Goal: Information Seeking & Learning: Understand process/instructions

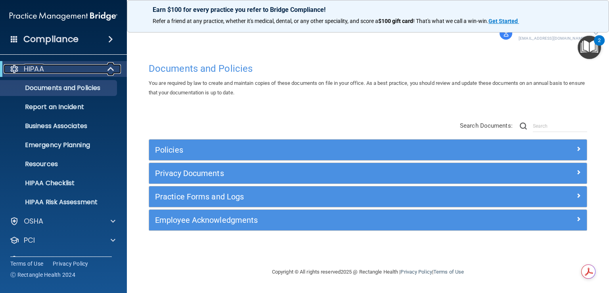
click at [99, 66] on div "HIPAA" at bounding box center [53, 69] width 98 height 10
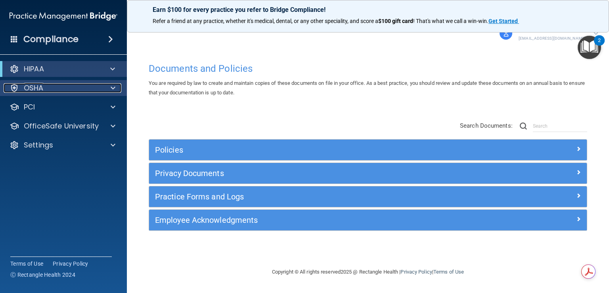
click at [107, 84] on div at bounding box center [112, 88] width 20 height 10
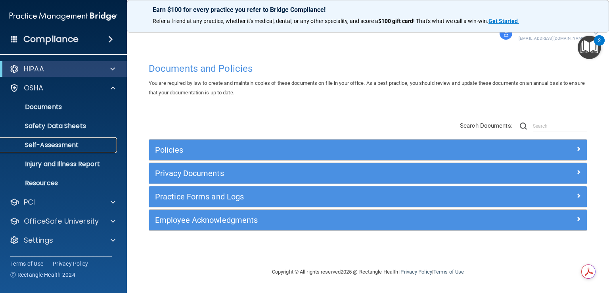
click at [60, 146] on p "Self-Assessment" at bounding box center [59, 145] width 108 height 8
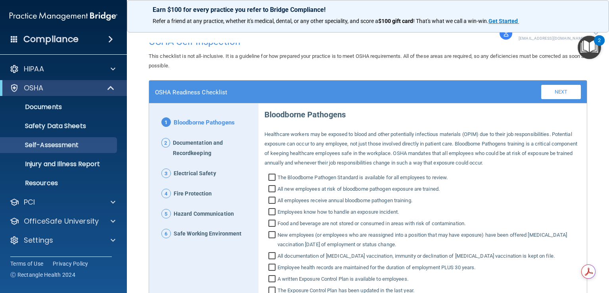
scroll to position [6, 0]
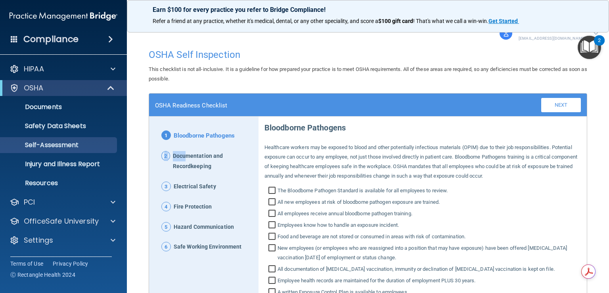
drag, startPoint x: 185, startPoint y: 156, endPoint x: 163, endPoint y: 156, distance: 21.8
click at [163, 156] on p "2 Documentation and Recordkeeping" at bounding box center [206, 161] width 91 height 21
click at [165, 157] on span "2" at bounding box center [165, 156] width 9 height 10
click at [218, 152] on span "Documentation and Recordkeeping" at bounding box center [213, 161] width 80 height 21
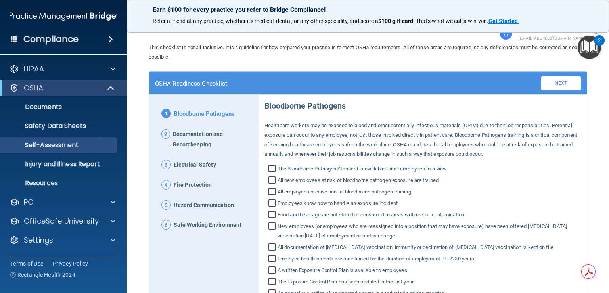
scroll to position [46, 0]
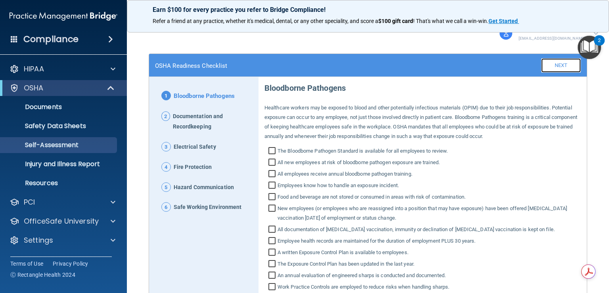
click at [541, 59] on link "Next" at bounding box center [561, 65] width 40 height 14
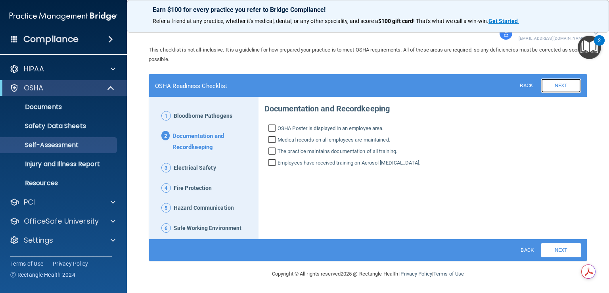
scroll to position [25, 0]
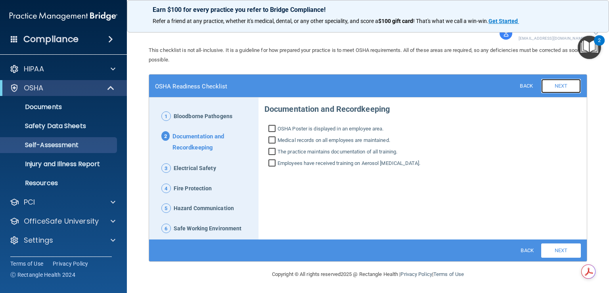
click at [556, 89] on link "Next" at bounding box center [561, 86] width 40 height 14
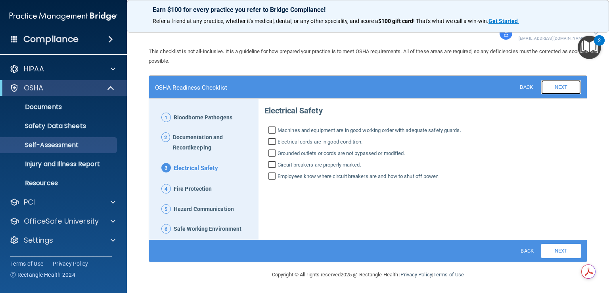
click at [556, 89] on link "Next" at bounding box center [561, 87] width 40 height 14
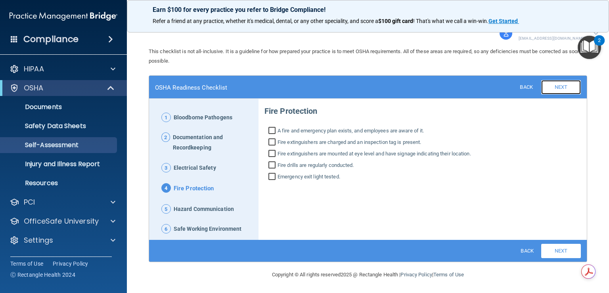
click at [556, 89] on link "Next" at bounding box center [561, 87] width 40 height 14
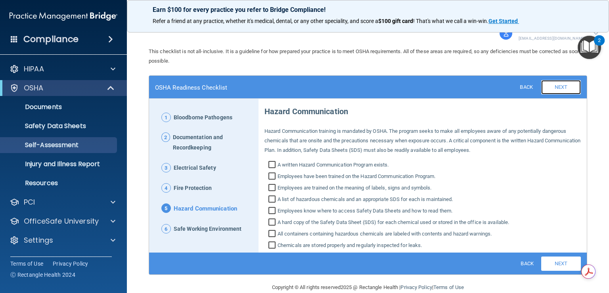
scroll to position [37, 0]
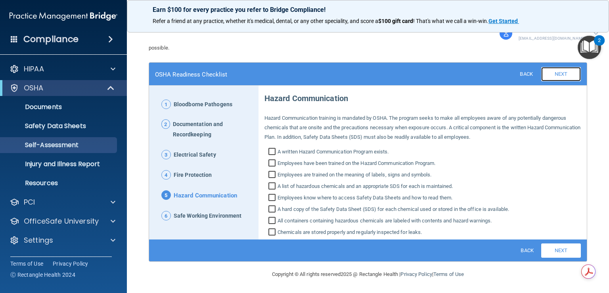
click at [555, 73] on link "Next" at bounding box center [561, 74] width 40 height 14
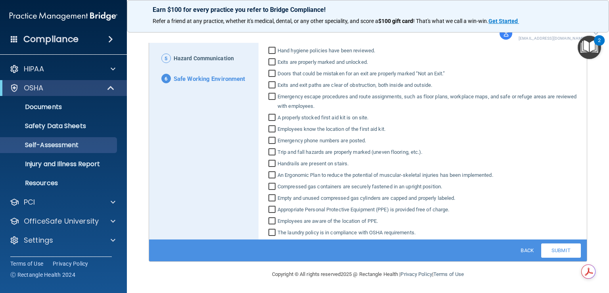
scroll to position [0, 0]
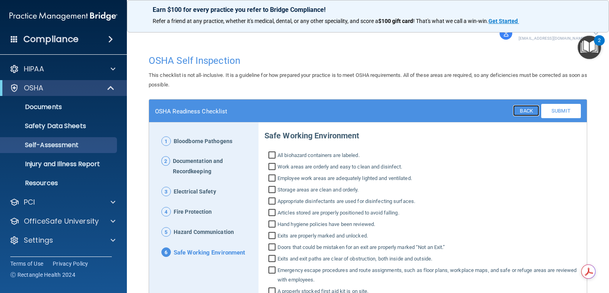
click at [520, 111] on link "Back" at bounding box center [526, 110] width 26 height 11
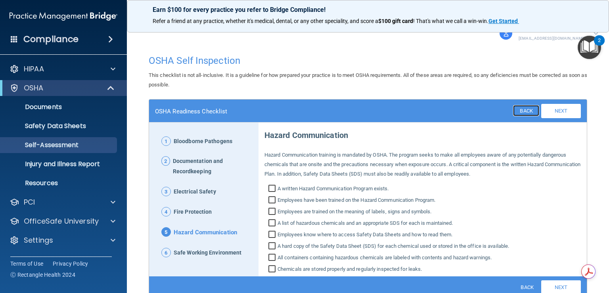
click at [520, 111] on link "Back" at bounding box center [526, 110] width 26 height 11
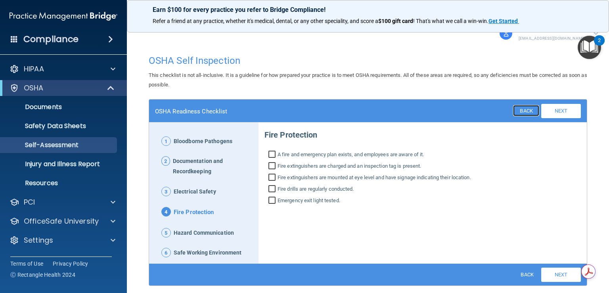
click at [520, 111] on link "Back" at bounding box center [526, 110] width 26 height 11
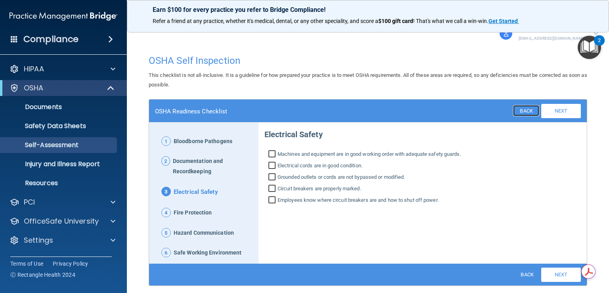
click at [520, 111] on link "Back" at bounding box center [526, 110] width 26 height 11
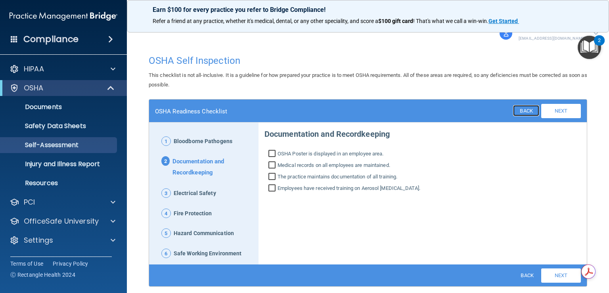
click at [520, 111] on link "Back" at bounding box center [526, 110] width 26 height 11
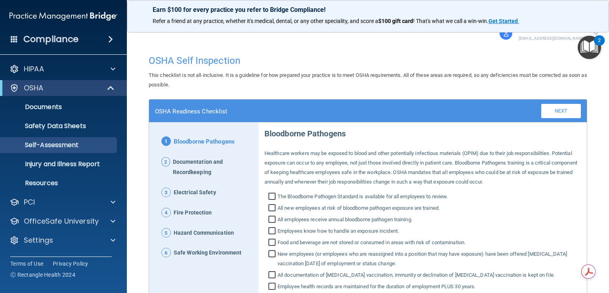
click at [520, 111] on div "OSHA Readiness Checklist Back Next Download PDF" at bounding box center [368, 110] width 438 height 23
drag, startPoint x: 520, startPoint y: 111, endPoint x: 329, endPoint y: 99, distance: 191.0
click at [520, 111] on div "OSHA Readiness Checklist Back Next Download PDF" at bounding box center [368, 110] width 438 height 23
click at [50, 105] on p "Documents" at bounding box center [59, 107] width 108 height 8
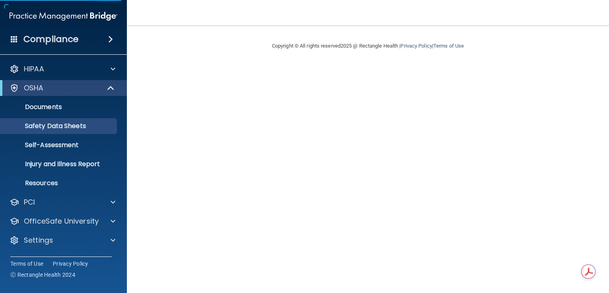
click at [50, 98] on ul "Documents Safety Data Sheets Self-Assessment Injury and Illness Report Resources" at bounding box center [63, 143] width 143 height 95
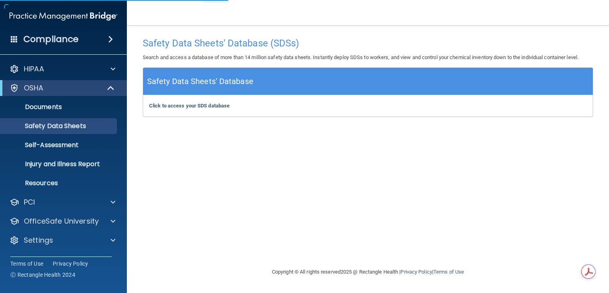
click at [55, 116] on ul "Documents Safety Data Sheets Self-Assessment Injury and Illness Report Resources" at bounding box center [63, 143] width 143 height 95
click at [51, 107] on p "Documents" at bounding box center [59, 107] width 108 height 8
